Goal: Task Accomplishment & Management: Manage account settings

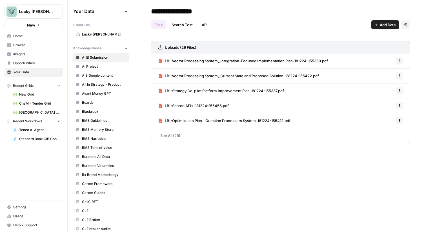
click at [375, 23] on icon "button" at bounding box center [375, 24] width 3 height 3
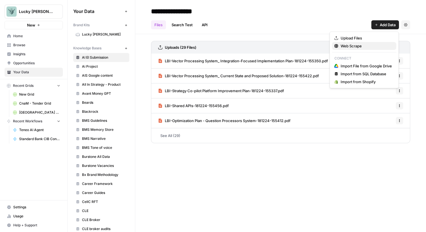
click at [351, 44] on span "Web Scrape" at bounding box center [365, 46] width 51 height 6
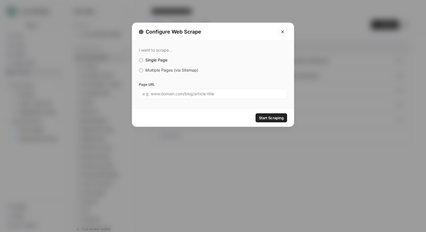
click at [179, 97] on div at bounding box center [213, 94] width 148 height 10
click at [195, 92] on input "Page URL" at bounding box center [212, 93] width 141 height 5
paste input "https://www.lightningdesignsystem.com/2e1ef8501"
type input "https://www.lightningdesignsystem.com/2e1ef8501"
click at [275, 118] on span "Start Scraping" at bounding box center [271, 118] width 25 height 6
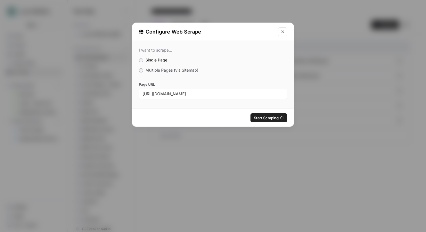
click at [341, 67] on div "Configure Web Scrape I want to scrape... Single Page Multiple Pages (via Sitema…" at bounding box center [213, 116] width 426 height 232
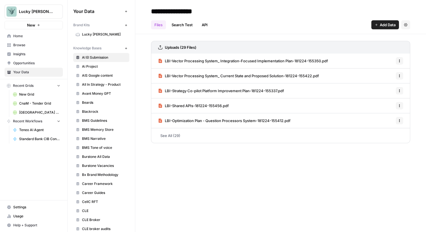
click at [376, 24] on icon "button" at bounding box center [375, 24] width 3 height 3
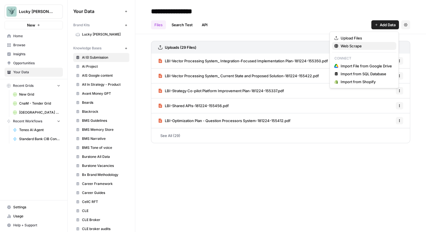
click at [351, 45] on span "Web Scrape" at bounding box center [365, 46] width 51 height 6
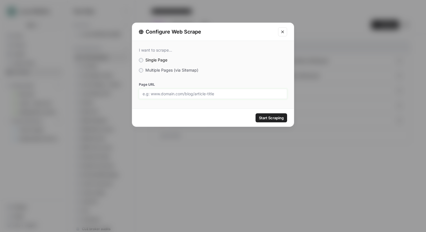
click at [196, 95] on input "Page URL" at bounding box center [212, 93] width 141 height 5
paste input "https://uxdesign.cc/design-system-figma-variables-f3d9c4351bcc"
type input "https://uxdesign.cc/design-system-figma-variables-f3d9c4351bcc"
click at [271, 116] on span "Start Scraping" at bounding box center [271, 118] width 25 height 6
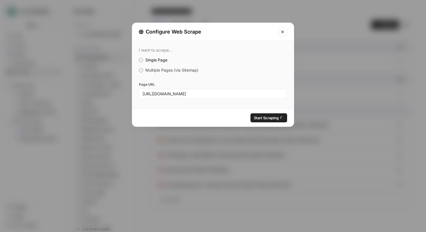
click at [285, 166] on div "Configure Web Scrape I want to scrape... Single Page Multiple Pages (via Sitema…" at bounding box center [213, 116] width 426 height 232
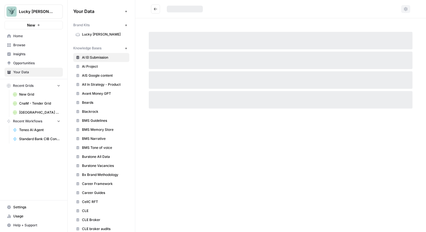
click at [155, 9] on icon "Go back" at bounding box center [155, 9] width 4 height 4
click at [157, 9] on icon "Go back" at bounding box center [155, 9] width 4 height 4
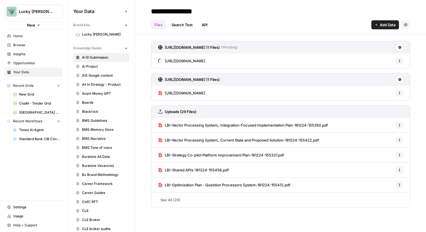
click at [379, 23] on span "Add Data" at bounding box center [387, 25] width 16 height 6
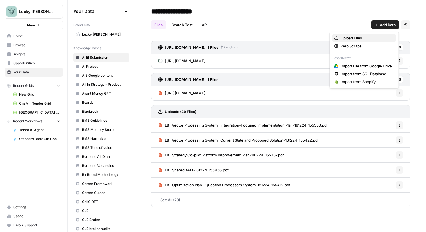
click at [363, 39] on span "Upload Files" at bounding box center [365, 38] width 51 height 6
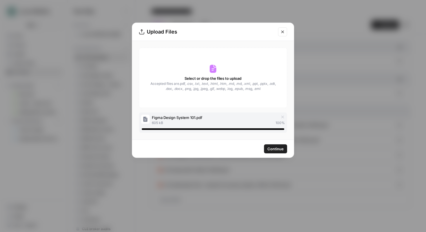
click at [275, 147] on span "Continue" at bounding box center [275, 149] width 16 height 6
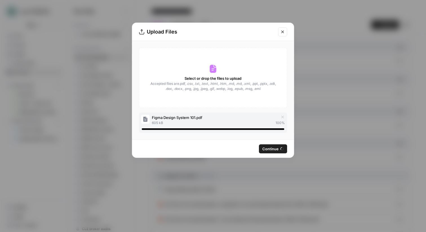
click at [282, 30] on icon "Close modal" at bounding box center [282, 32] width 5 height 5
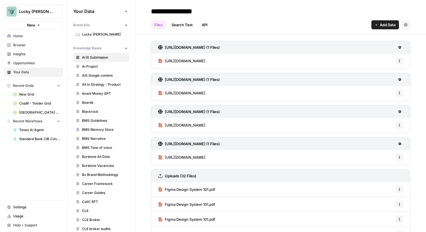
scroll to position [44, 0]
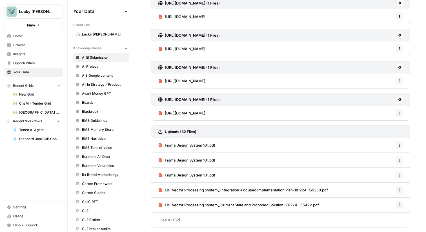
click at [171, 217] on link "See All (32)" at bounding box center [280, 219] width 259 height 15
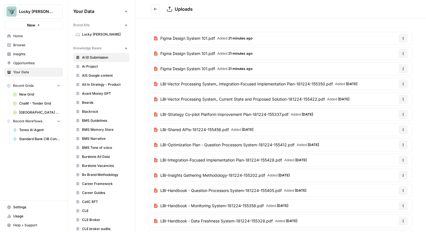
click at [155, 9] on icon "Go back" at bounding box center [155, 9] width 3 height 3
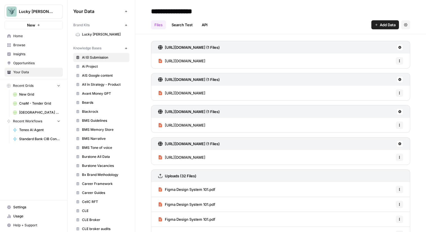
click at [385, 27] on span "Add Data" at bounding box center [387, 25] width 16 height 6
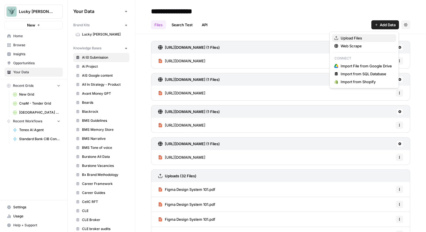
click at [365, 38] on span "Upload Files" at bounding box center [365, 38] width 51 height 6
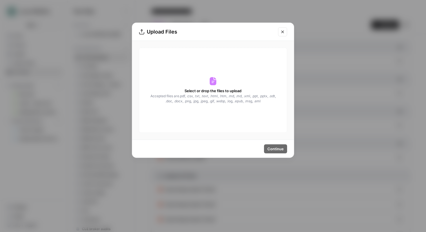
click at [282, 32] on icon "Close modal" at bounding box center [282, 31] width 3 height 3
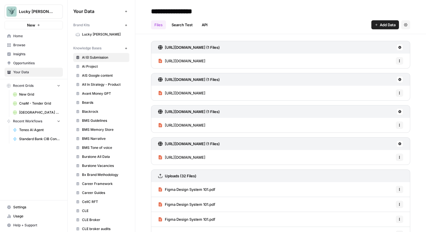
click at [377, 23] on button "Add Data" at bounding box center [385, 24] width 28 height 9
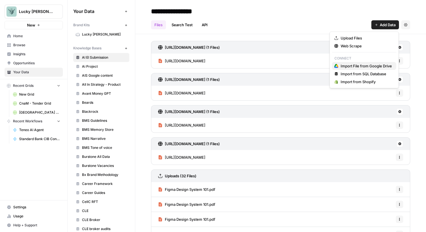
click at [350, 65] on span "Import File from Google Drive" at bounding box center [365, 66] width 51 height 6
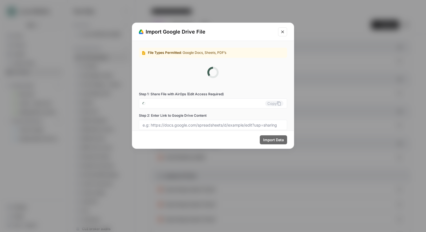
type input "lucky-beard-0-hk308tankn@airops.iam.gserviceaccount.com"
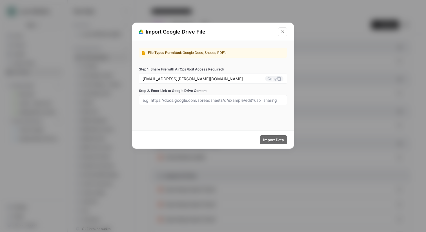
click at [281, 31] on icon "Close modal" at bounding box center [282, 32] width 5 height 5
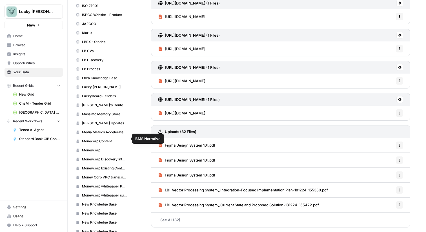
scroll to position [621, 0]
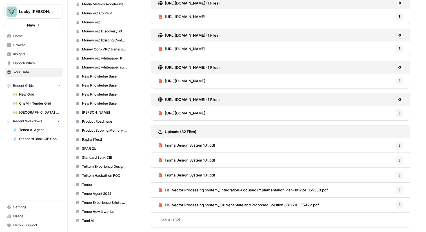
click at [95, 158] on span "Standard Bank CIB" at bounding box center [104, 157] width 45 height 5
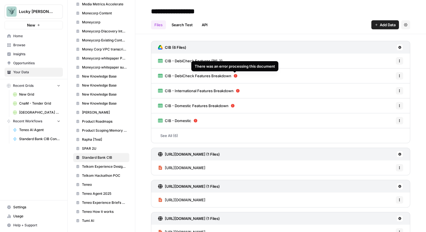
click at [234, 75] on icon at bounding box center [236, 76] width 4 height 4
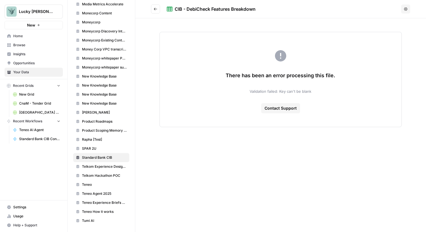
click at [157, 11] on icon "Go back" at bounding box center [155, 9] width 4 height 4
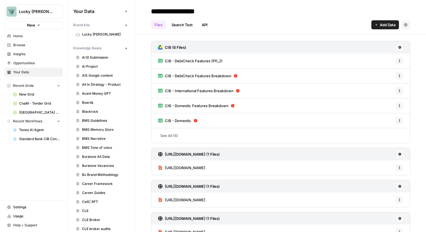
click at [93, 57] on span "AI EI Submission" at bounding box center [104, 57] width 45 height 5
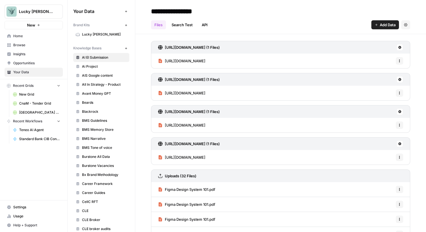
click at [399, 59] on button "Options" at bounding box center [398, 60] width 7 height 7
click at [166, 61] on span "https://uxdesign.cc/design-system-figma-variables-f3d9c4351bcc" at bounding box center [185, 61] width 41 height 6
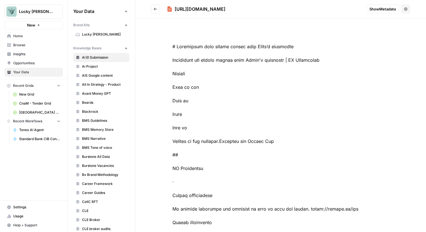
drag, startPoint x: 175, startPoint y: 8, endPoint x: 338, endPoint y: 11, distance: 163.0
click at [338, 11] on div "https://uxdesign.cc/design-system-figma-variables-f3d9c4351bcc" at bounding box center [264, 9] width 195 height 7
copy div "https://uxdesign.cc/design-system-figma-variables-f3d9c4351bcc"
click at [156, 8] on icon "Go back" at bounding box center [155, 9] width 4 height 4
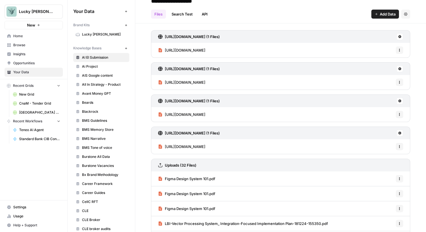
scroll to position [12, 0]
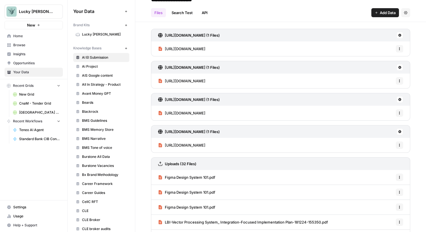
click at [205, 112] on span "https://www.lightningdesignsystem.com/2e1ef8501" at bounding box center [185, 113] width 41 height 6
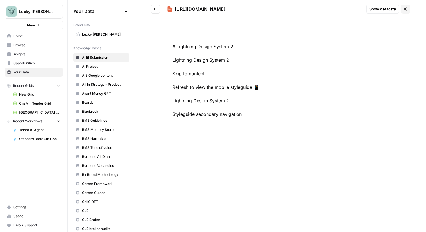
drag, startPoint x: 175, startPoint y: 9, endPoint x: 300, endPoint y: 9, distance: 125.5
click at [300, 9] on div "https://www.lightningdesignsystem.com/2e1ef8501" at bounding box center [264, 9] width 195 height 7
copy div "https://www.lightningdesignsystem.com/2e1ef8501"
click at [155, 10] on icon "Go back" at bounding box center [155, 9] width 4 height 4
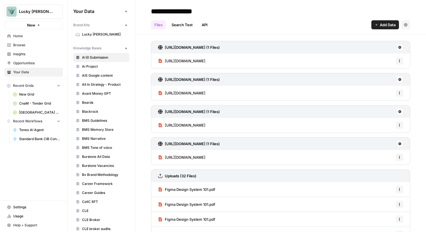
click at [399, 61] on icon "button" at bounding box center [398, 60] width 3 height 3
click at [391, 75] on span "Delete File" at bounding box center [386, 73] width 18 height 6
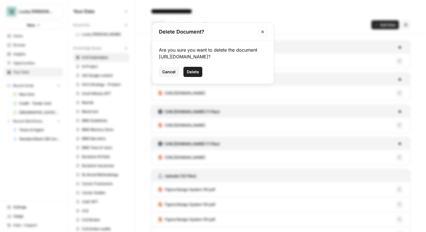
click at [193, 75] on span "Delete" at bounding box center [193, 72] width 12 height 6
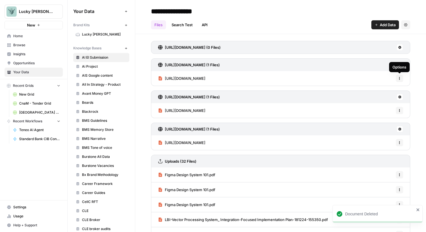
click at [399, 77] on icon "button" at bounding box center [399, 77] width 1 height 1
click at [392, 92] on span "Delete File" at bounding box center [386, 91] width 18 height 6
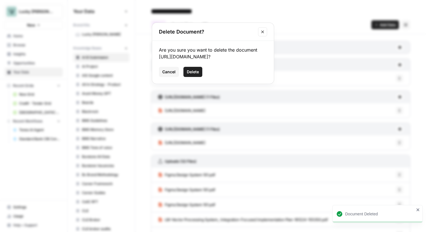
click at [196, 75] on span "Delete" at bounding box center [193, 72] width 12 height 6
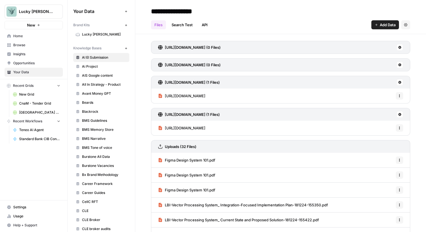
click at [398, 95] on icon "button" at bounding box center [398, 95] width 3 height 3
click at [382, 107] on span "Delete File" at bounding box center [386, 108] width 18 height 6
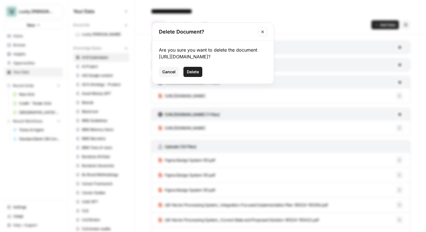
click at [196, 71] on span "Delete" at bounding box center [193, 72] width 12 height 6
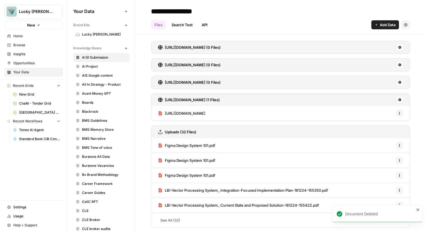
click at [396, 112] on button "Options" at bounding box center [398, 112] width 7 height 7
click at [379, 125] on span "Delete File" at bounding box center [386, 126] width 18 height 6
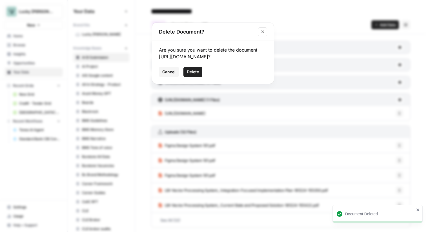
click at [197, 73] on span "Delete" at bounding box center [193, 72] width 12 height 6
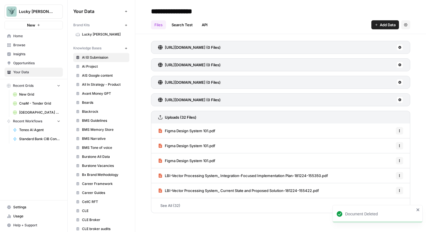
click at [398, 129] on icon "button" at bounding box center [398, 130] width 3 height 3
click at [379, 141] on span "Delete File" at bounding box center [386, 143] width 18 height 6
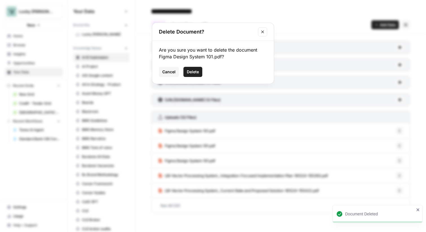
click at [195, 71] on span "Delete" at bounding box center [193, 72] width 12 height 6
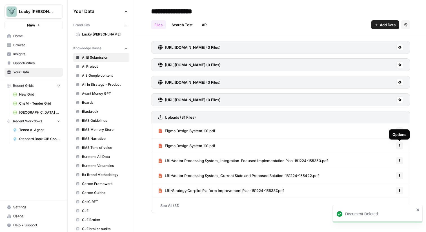
click at [400, 146] on icon "button" at bounding box center [398, 145] width 3 height 3
click at [377, 157] on span "Delete File" at bounding box center [386, 158] width 18 height 6
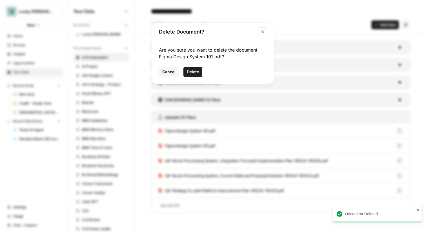
click at [188, 67] on button "Delete" at bounding box center [192, 72] width 19 height 10
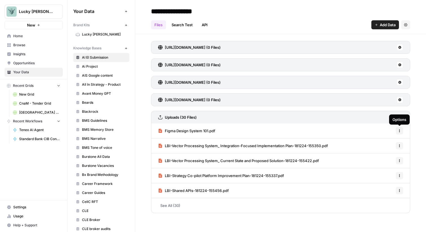
click at [401, 133] on button "Options" at bounding box center [398, 130] width 7 height 7
click at [383, 145] on span "Delete File" at bounding box center [386, 143] width 18 height 6
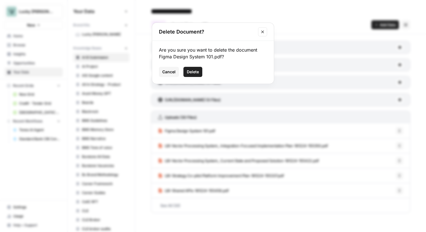
click at [194, 73] on span "Delete" at bounding box center [193, 72] width 12 height 6
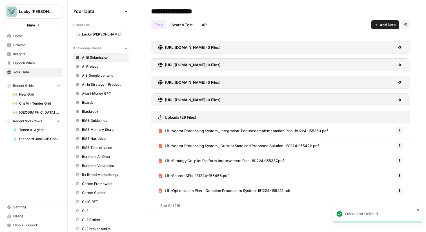
click at [175, 207] on link "See All (29)" at bounding box center [280, 205] width 259 height 15
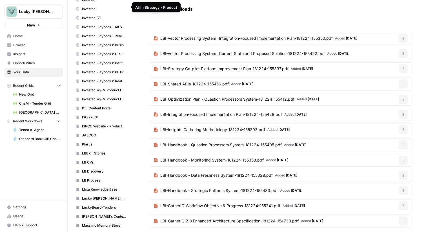
scroll to position [621, 0]
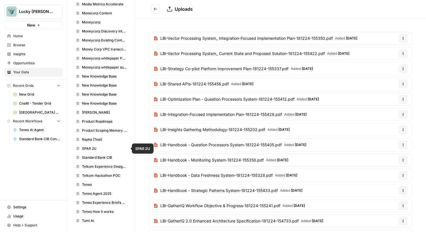
click at [94, 155] on link "Standard Bank CIB" at bounding box center [101, 157] width 56 height 9
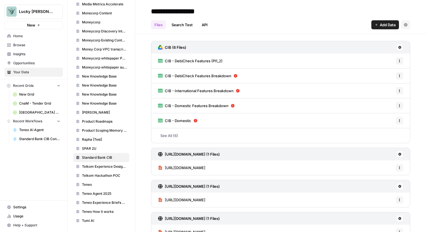
click at [383, 24] on span "Add Data" at bounding box center [387, 25] width 16 height 6
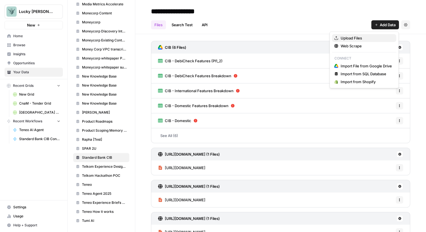
click at [367, 37] on span "Upload Files" at bounding box center [365, 38] width 51 height 6
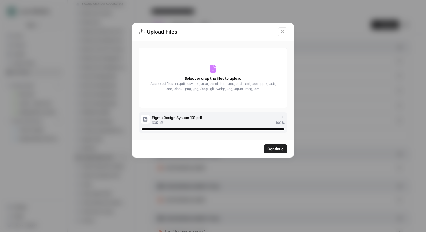
click at [277, 148] on span "Continue" at bounding box center [275, 149] width 16 height 6
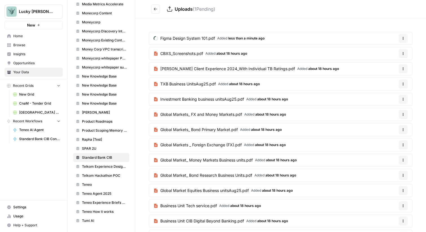
click at [156, 9] on icon "Go back" at bounding box center [155, 9] width 3 height 3
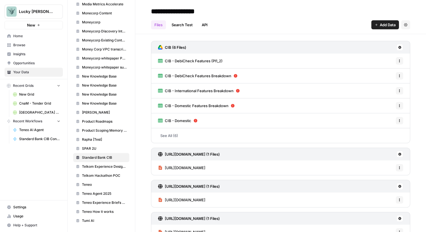
click at [387, 26] on span "Add Data" at bounding box center [387, 25] width 16 height 6
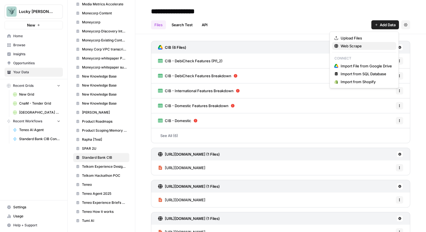
click at [363, 44] on span "Web Scrape" at bounding box center [365, 46] width 51 height 6
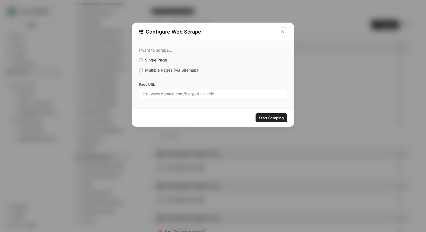
click at [197, 93] on input "Page URL" at bounding box center [212, 93] width 141 height 5
paste input "https://uxdesign.cc/design-system-figma-variables-f3d9c4351bcc"
type input "https://uxdesign.cc/design-system-figma-variables-f3d9c4351bcc"
click at [267, 118] on span "Start Scraping" at bounding box center [271, 118] width 25 height 6
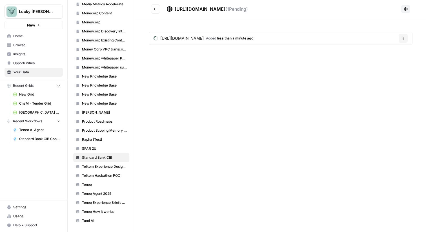
click at [155, 9] on icon "Go back" at bounding box center [155, 9] width 4 height 4
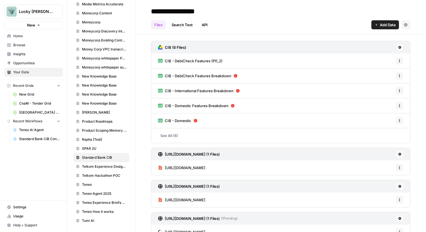
click at [392, 23] on span "Add Data" at bounding box center [387, 25] width 16 height 6
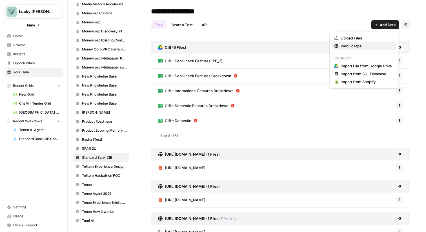
click at [362, 47] on span "Web Scrape" at bounding box center [365, 46] width 51 height 6
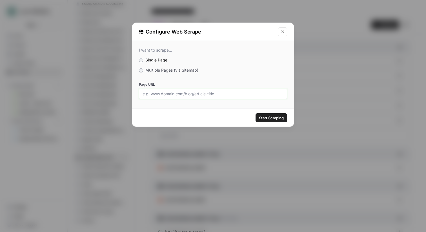
click at [242, 96] on input "Page URL" at bounding box center [212, 93] width 141 height 5
paste input "https://www.lightningdesignsystem.com/2e1ef8501/p/85bd85-lightning-design-syste…"
type input "https://www.lightningdesignsystem.com/2e1ef8501/p/85bd85-lightning-design-syste…"
click at [271, 118] on span "Start Scraping" at bounding box center [271, 118] width 25 height 6
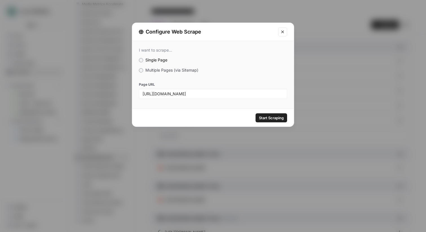
scroll to position [0, 0]
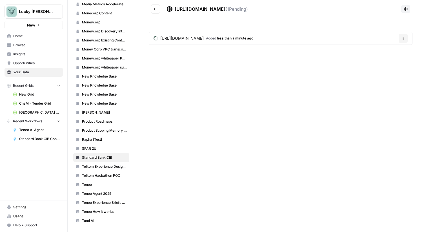
click at [153, 9] on button "Go back" at bounding box center [155, 9] width 9 height 9
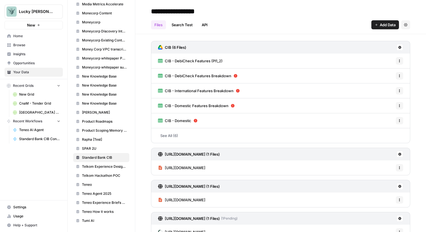
click at [161, 26] on link "Files" at bounding box center [158, 24] width 15 height 9
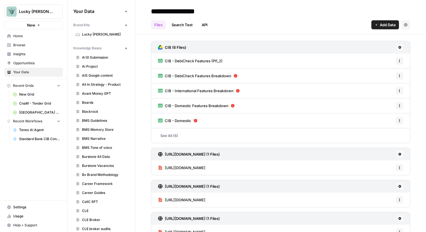
click at [164, 137] on link "See All (6)" at bounding box center [280, 135] width 259 height 15
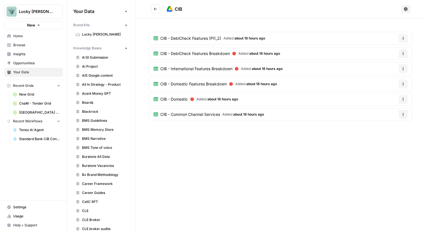
click at [292, 161] on div "CIB CIB - DebiCheck Features (Pl1_2) Added about 18 hours ago Options CIB - Deb…" at bounding box center [280, 116] width 290 height 232
click at [155, 8] on icon "Go back" at bounding box center [155, 9] width 4 height 4
